Goal: Transaction & Acquisition: Book appointment/travel/reservation

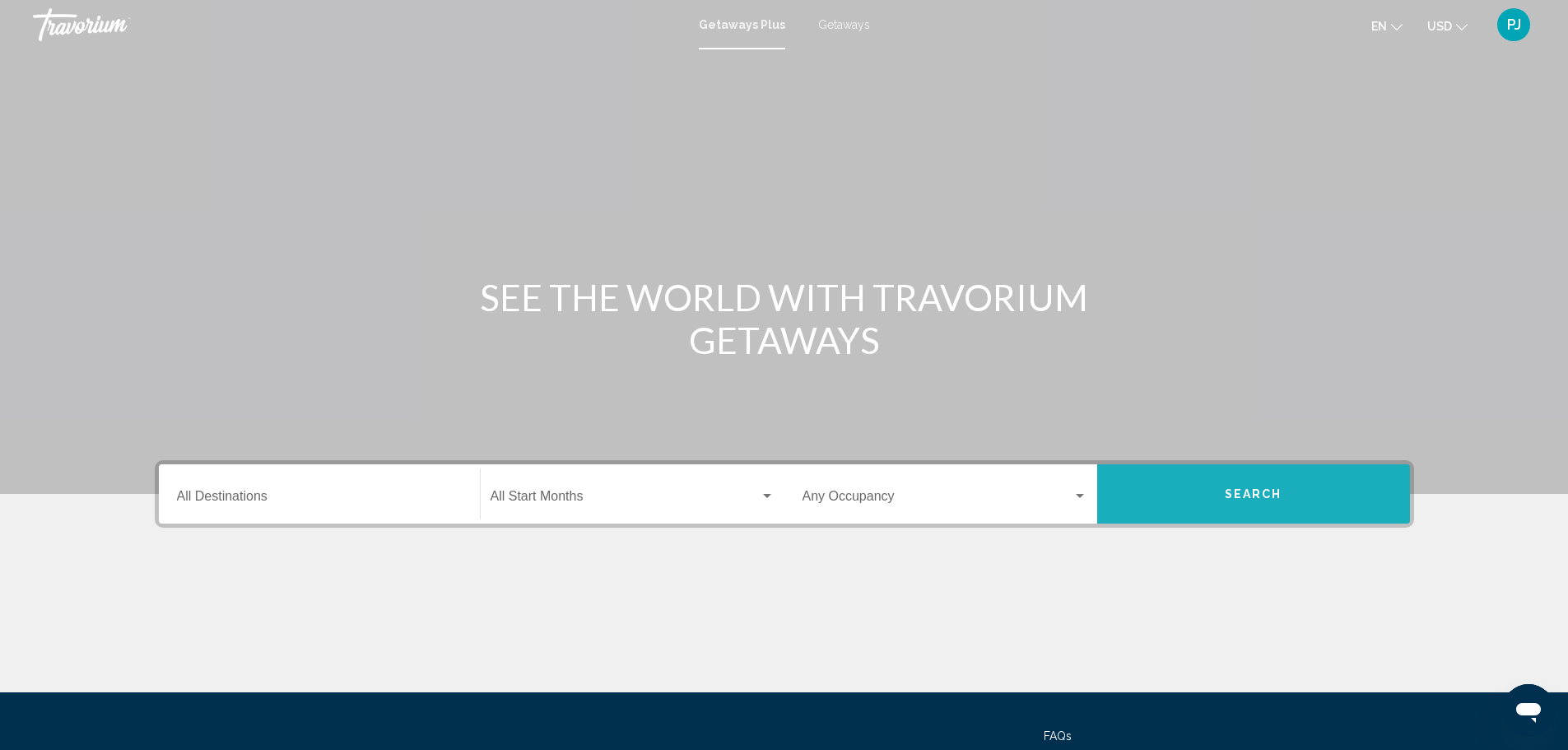
click at [1286, 488] on button "Search" at bounding box center [1253, 494] width 313 height 59
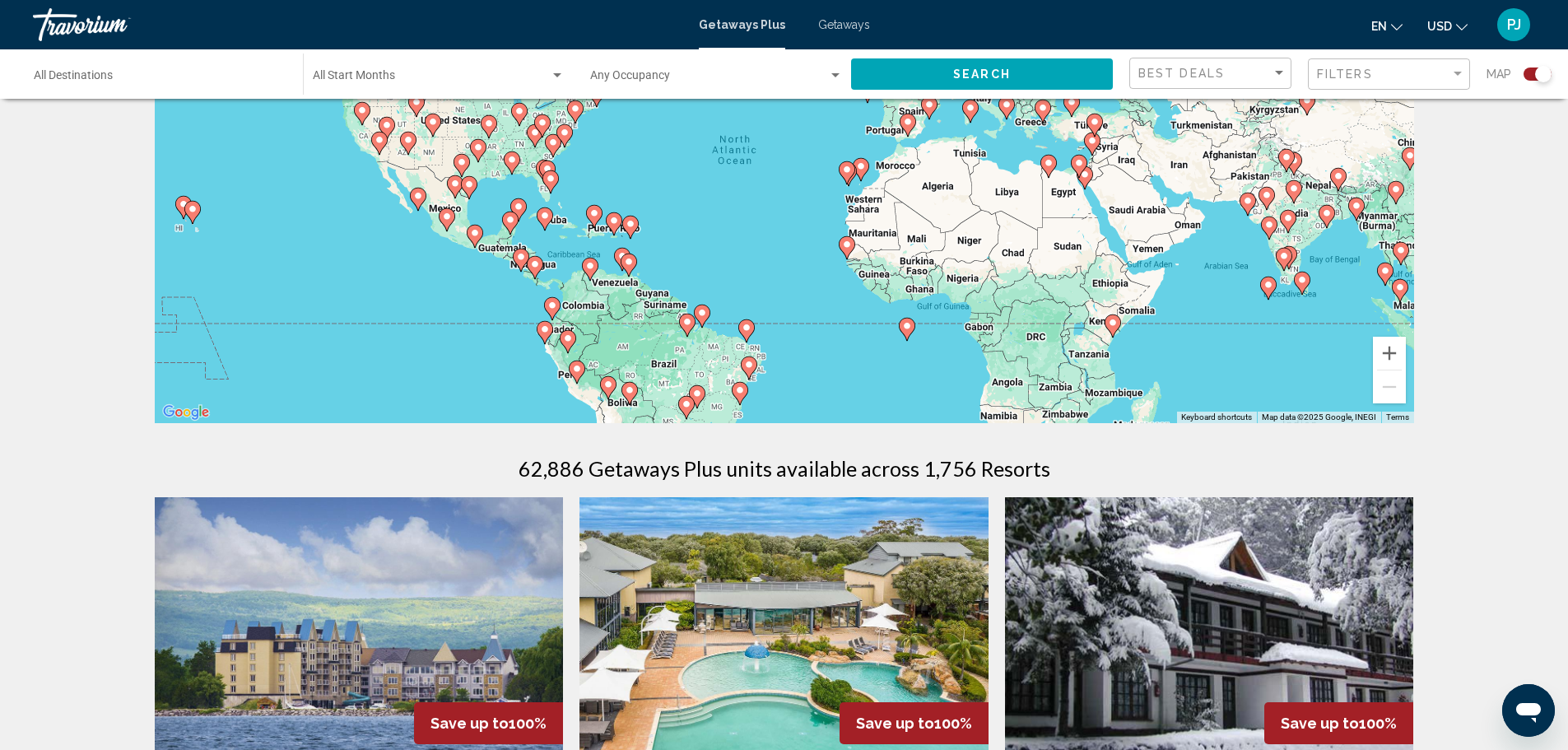
scroll to position [164, 0]
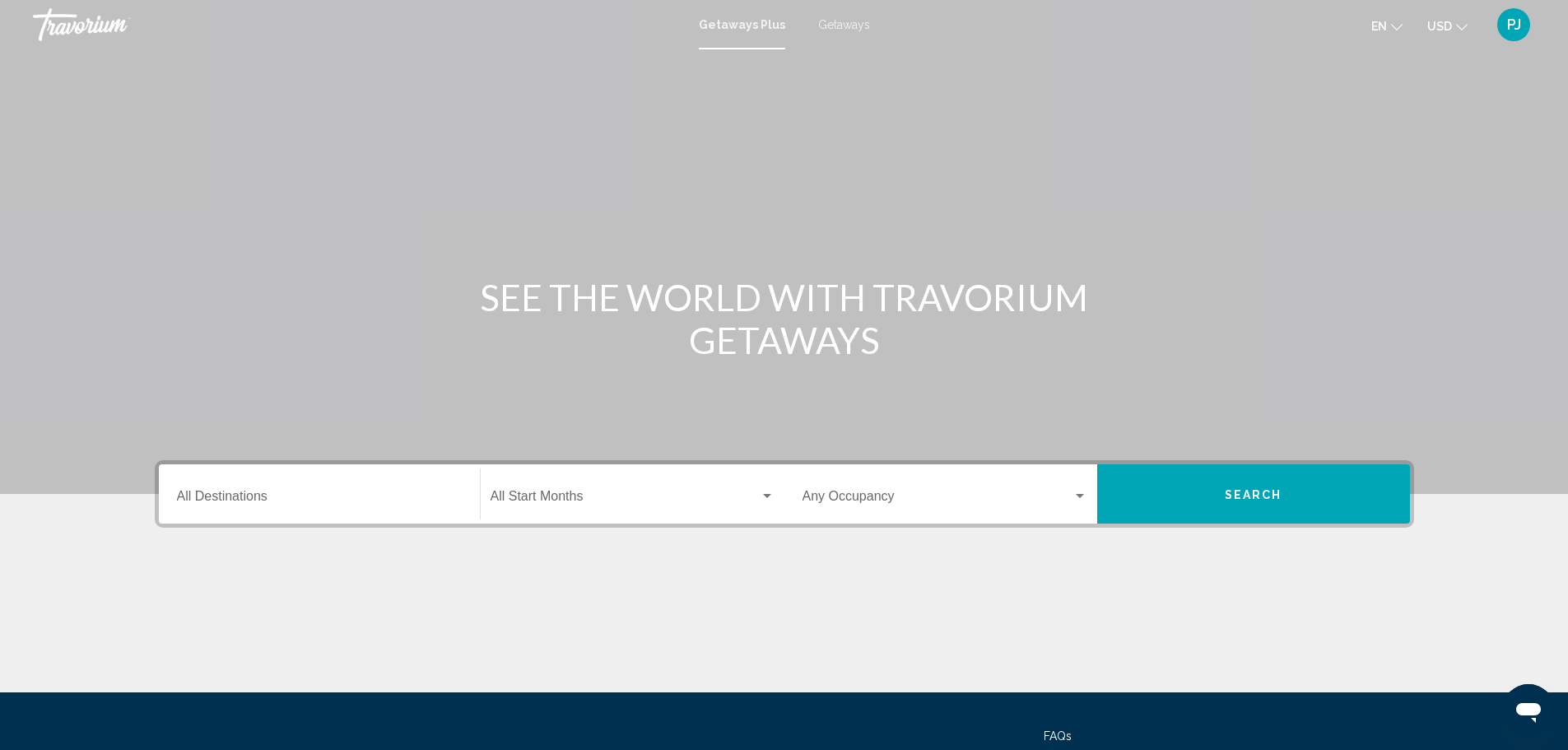
click at [1214, 483] on button "Search" at bounding box center [1253, 494] width 313 height 59
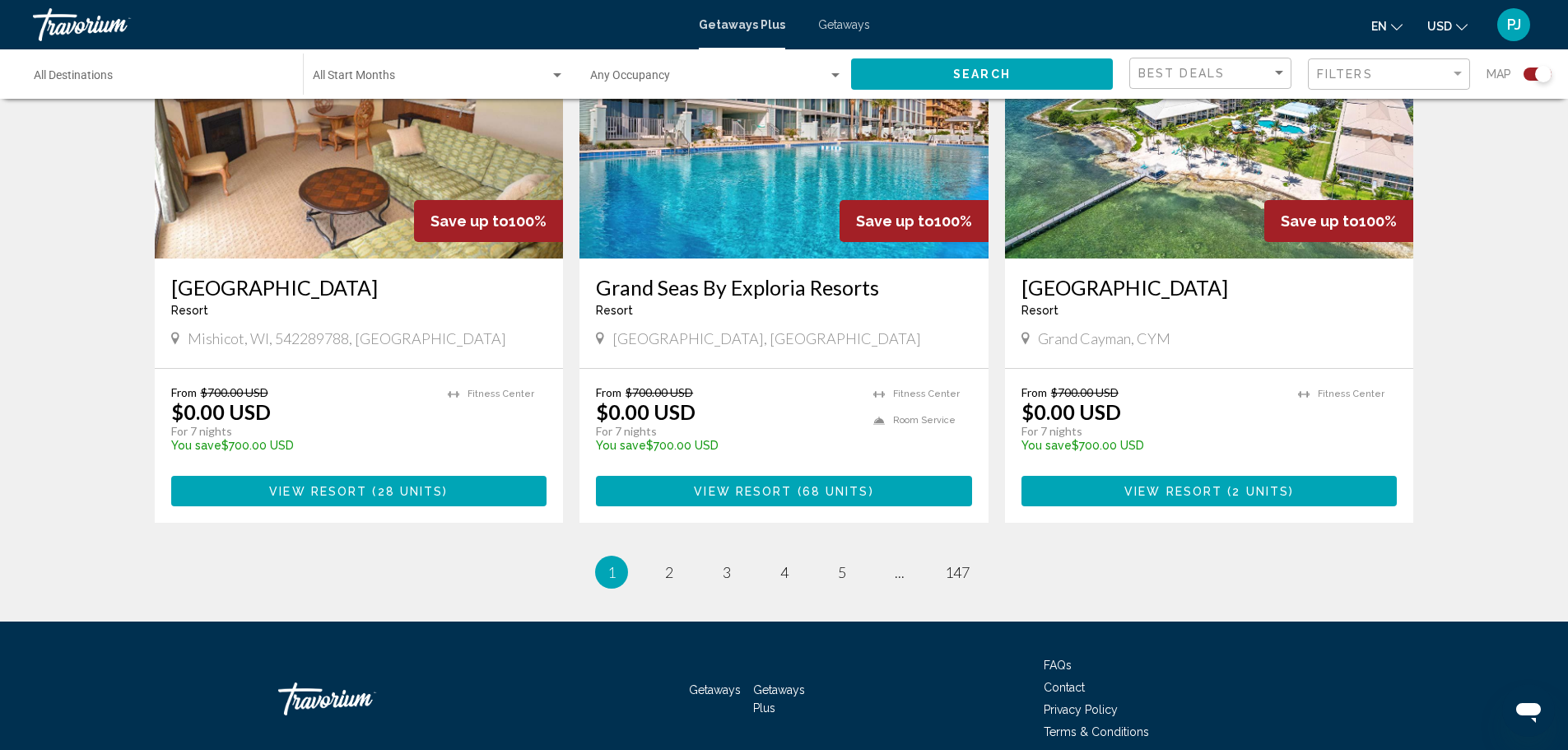
scroll to position [2493, 0]
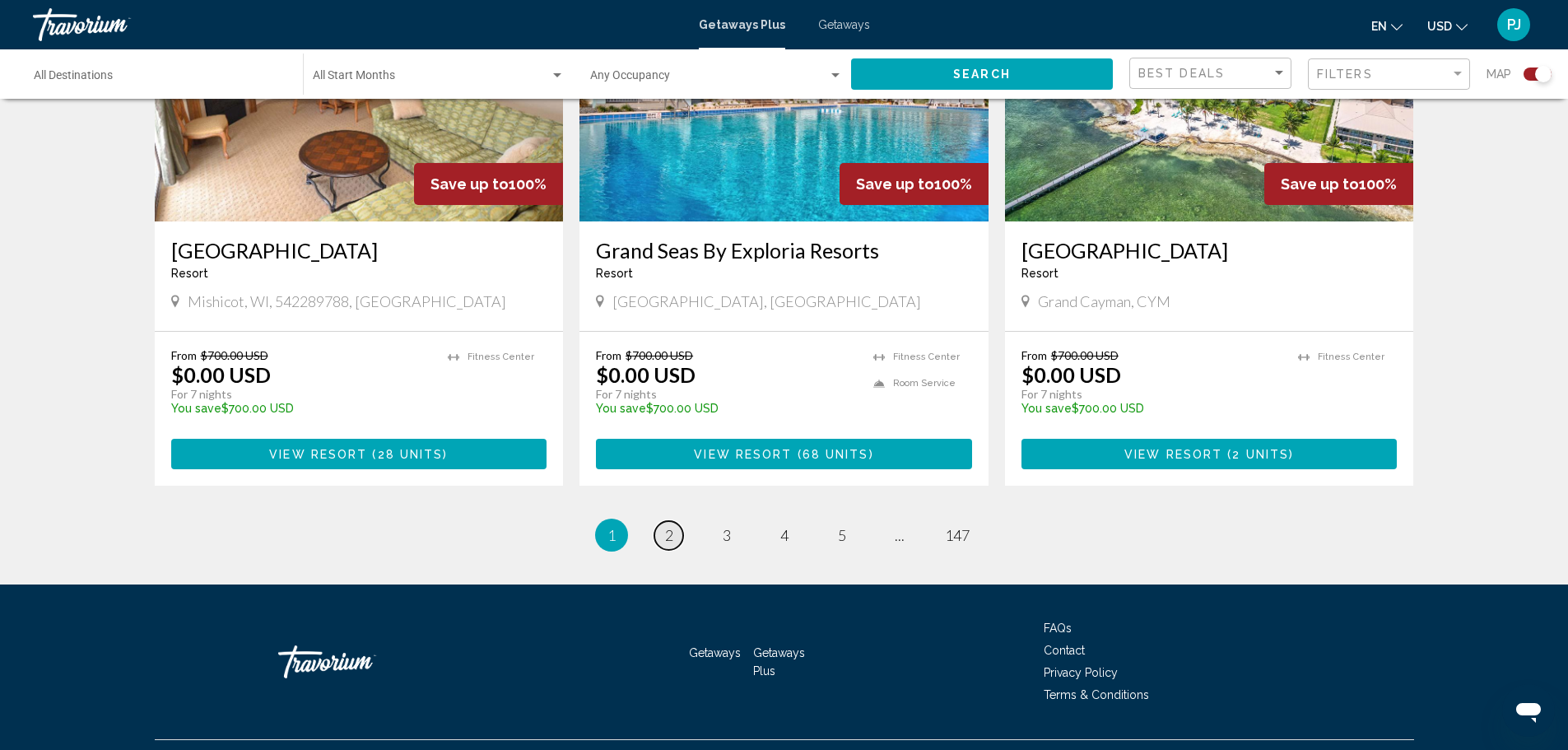
click at [666, 526] on span "2" at bounding box center [669, 534] width 8 height 18
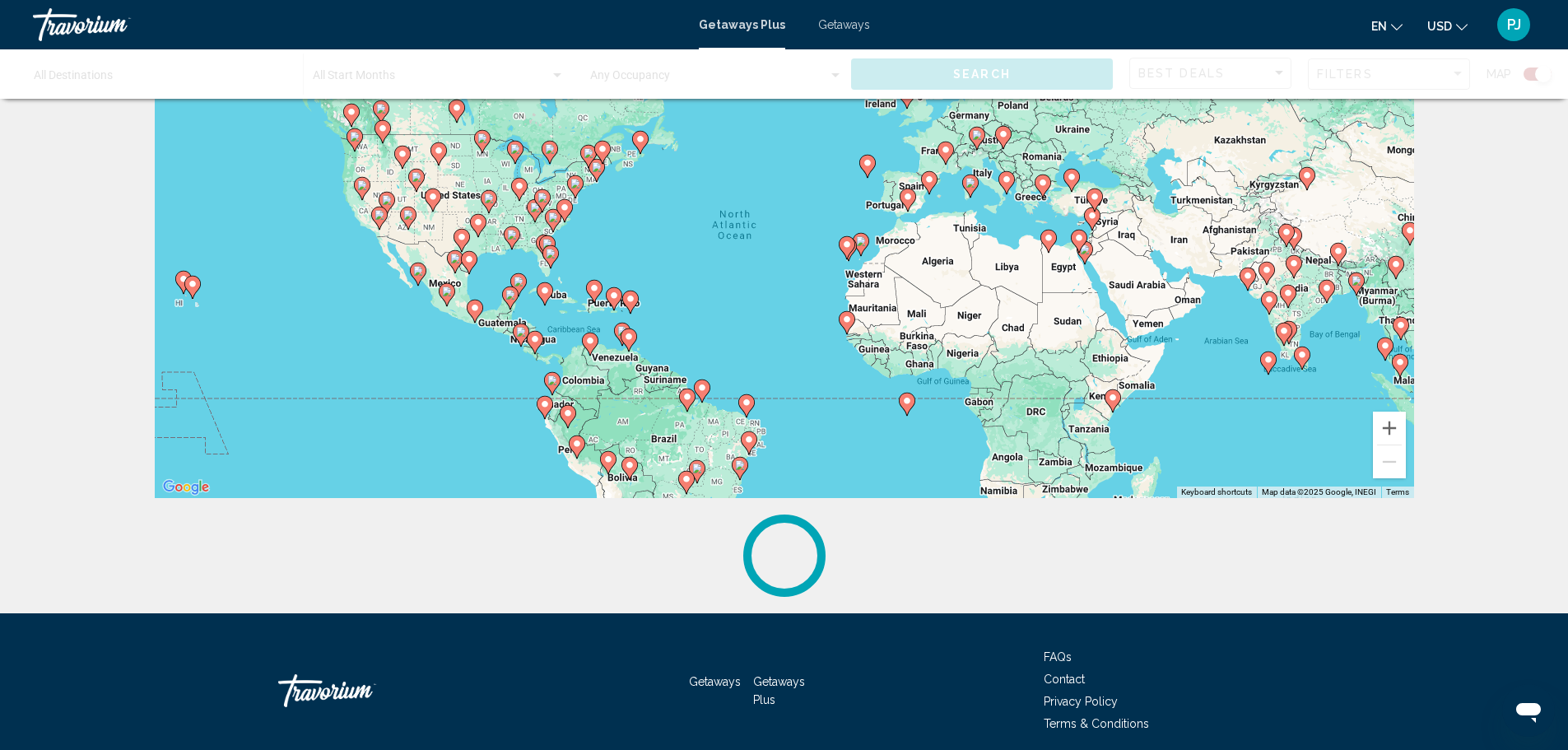
scroll to position [177, 0]
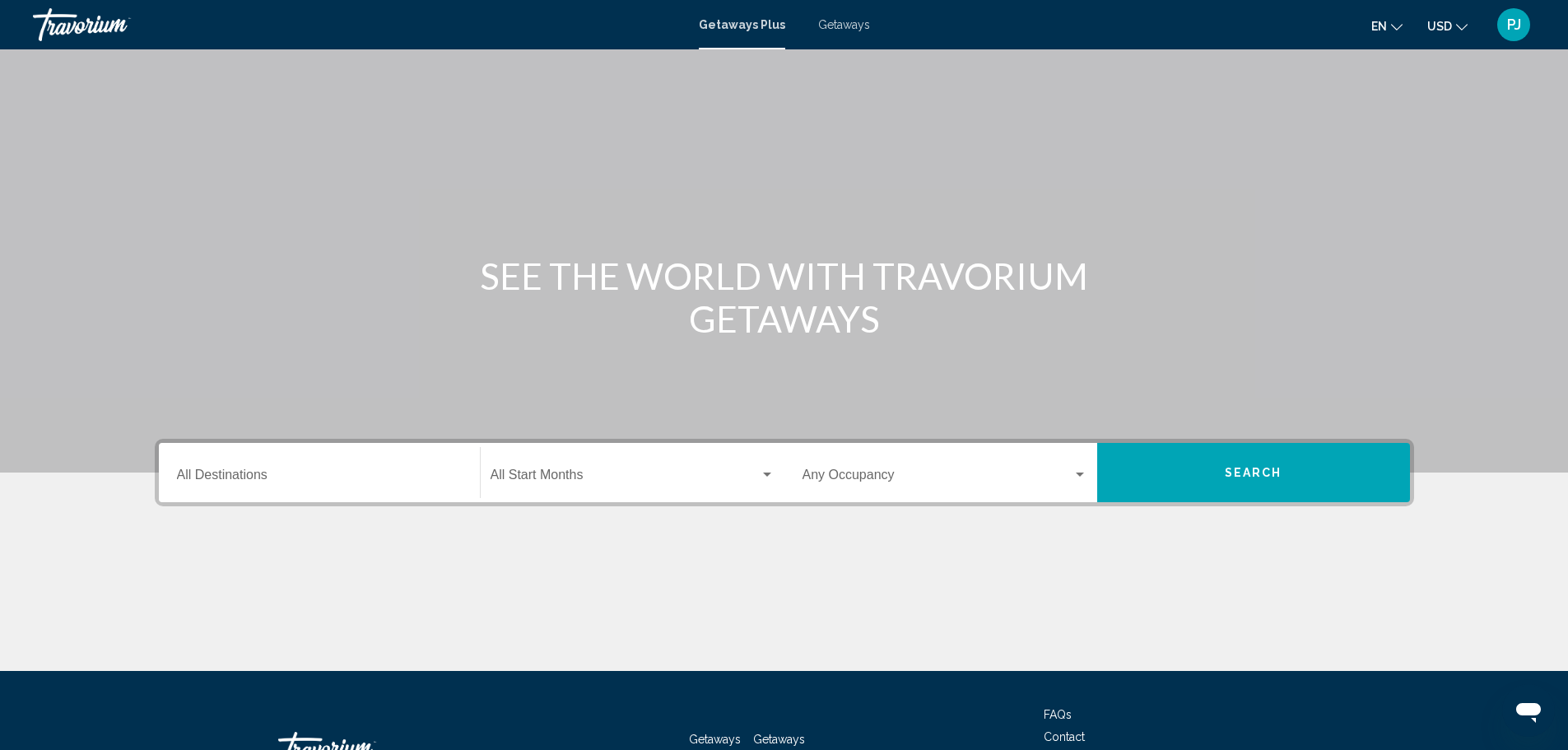
scroll to position [83, 0]
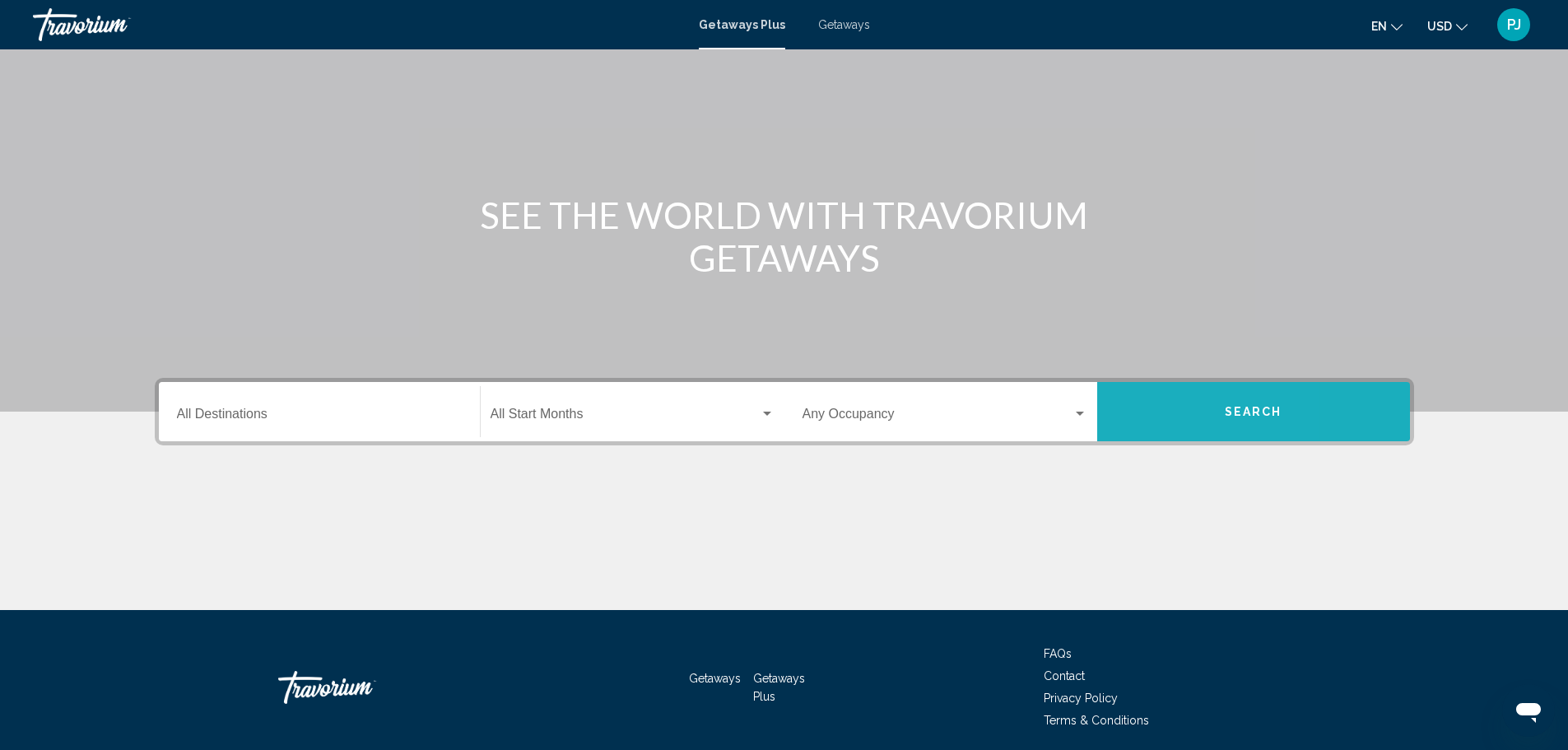
click at [1156, 396] on button "Search" at bounding box center [1253, 412] width 313 height 59
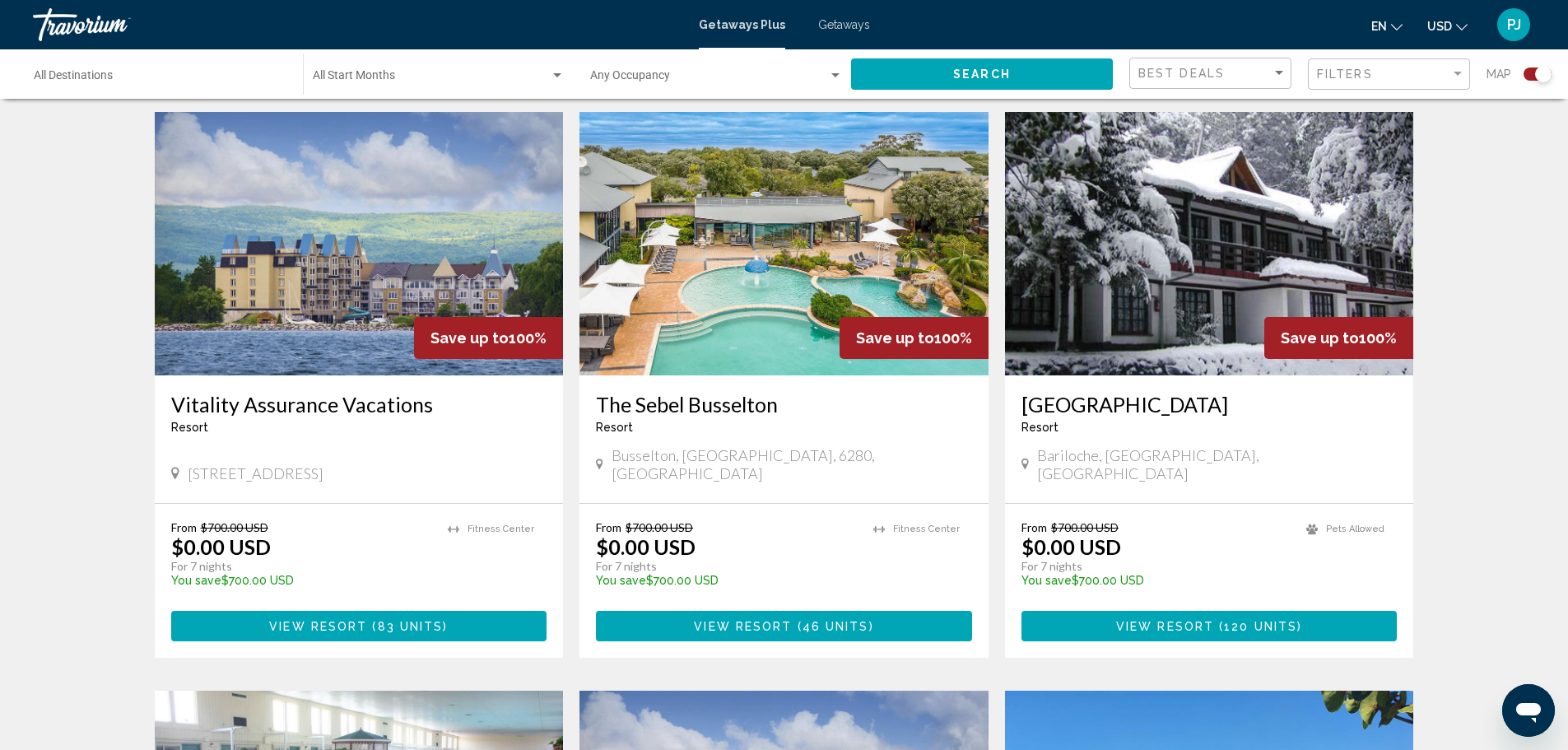
scroll to position [576, 0]
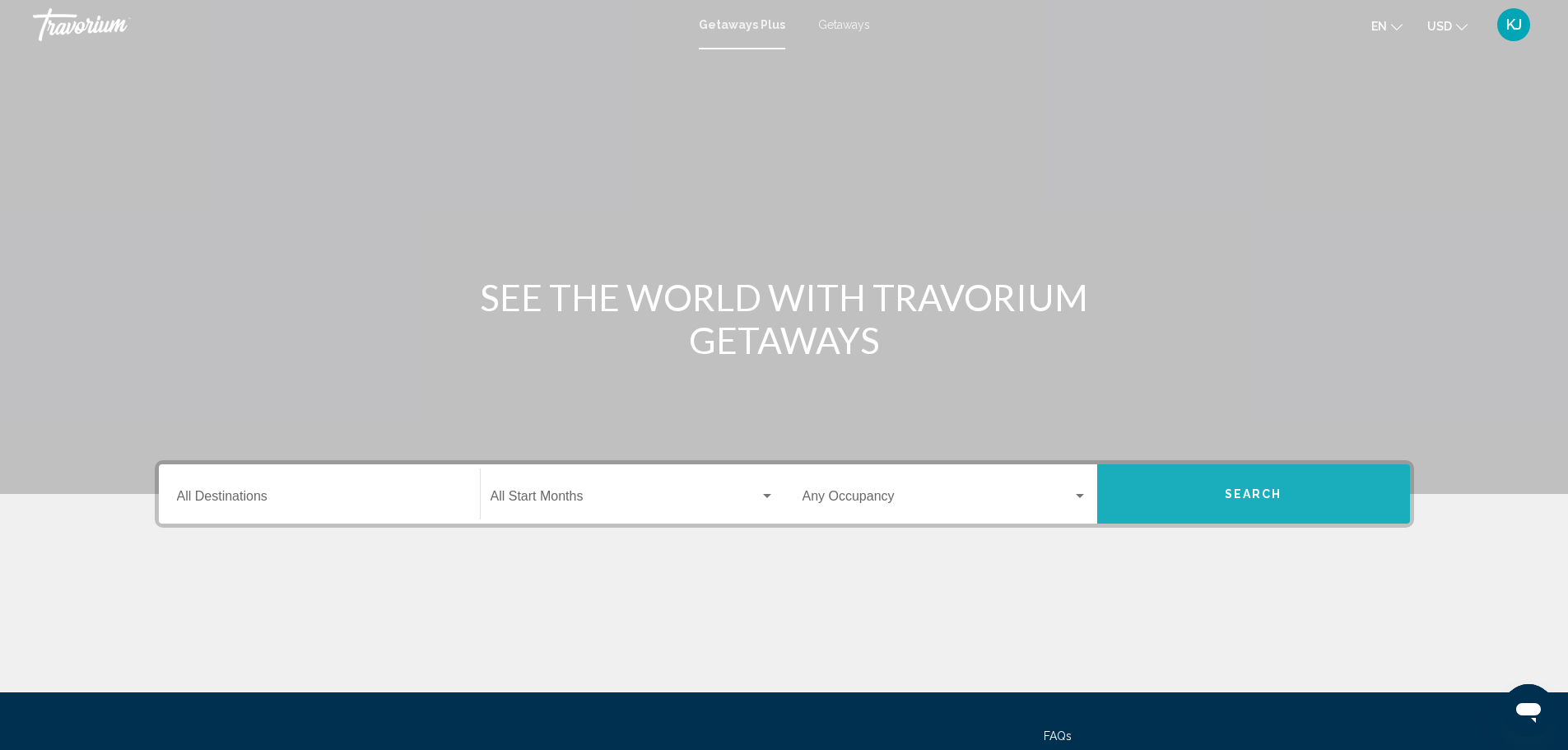
click at [1256, 486] on button "Search" at bounding box center [1253, 494] width 313 height 59
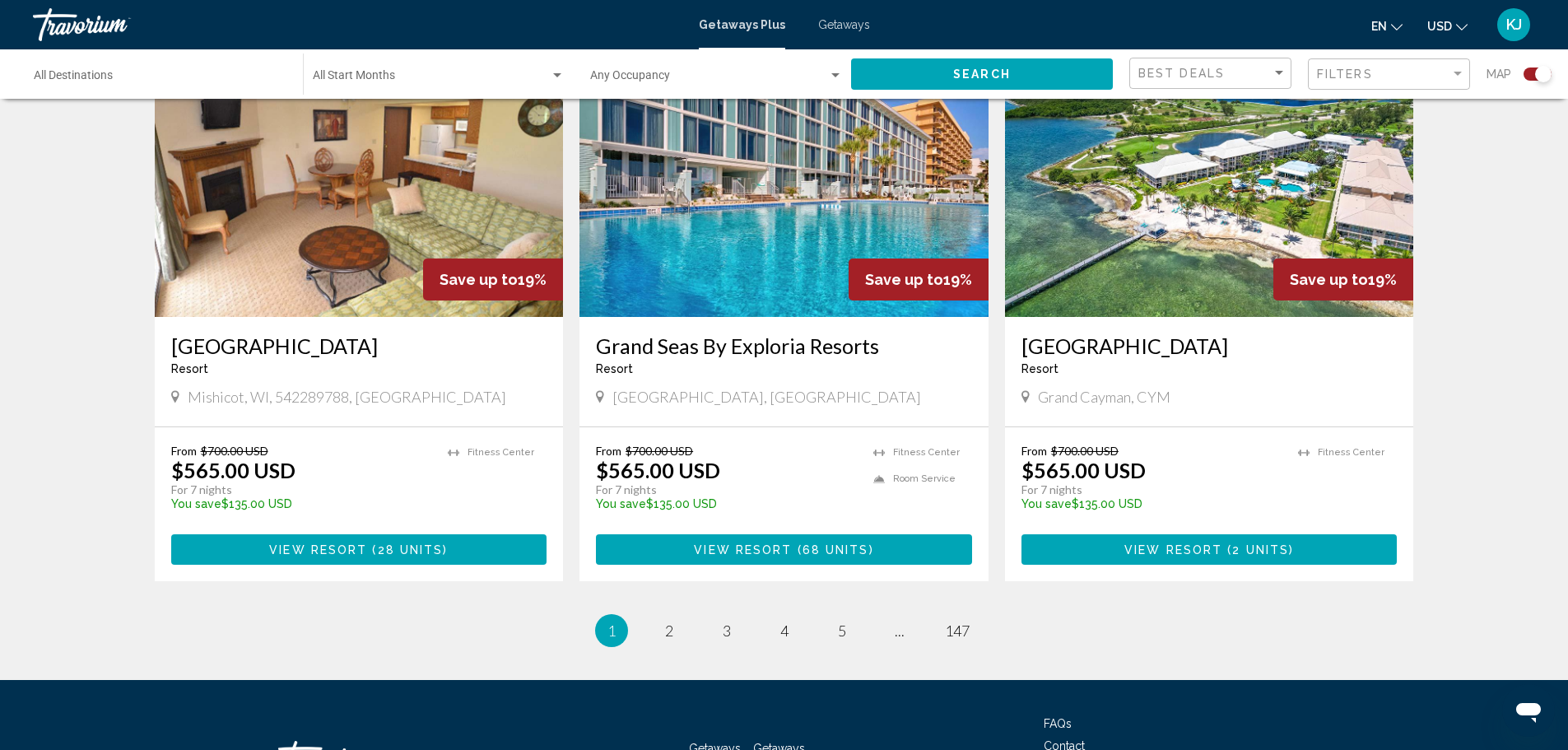
scroll to position [2469, 0]
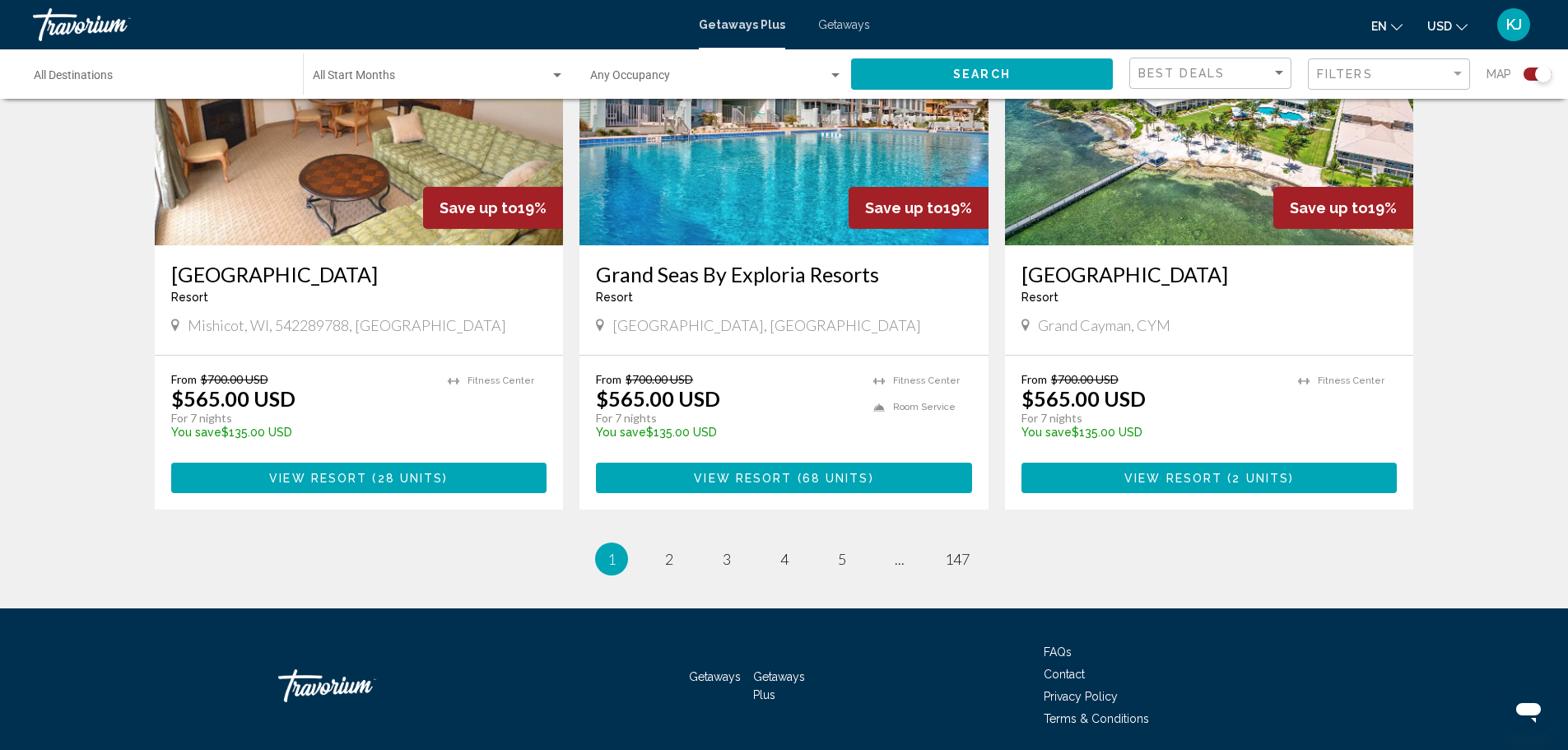
click at [817, 463] on button "View Resort ( 68 units )" at bounding box center [783, 478] width 376 height 31
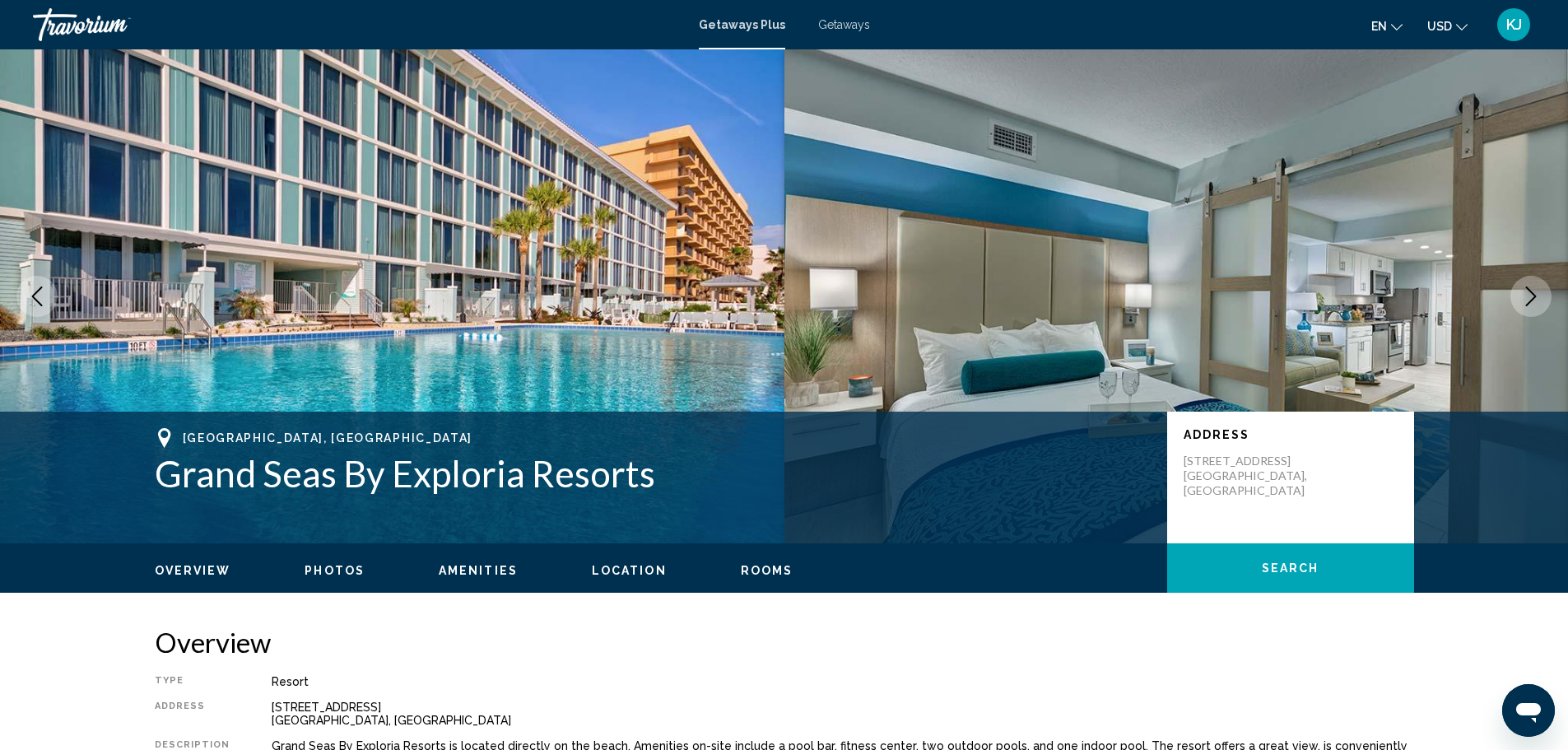
click at [1522, 293] on icon "Next image" at bounding box center [1530, 296] width 20 height 20
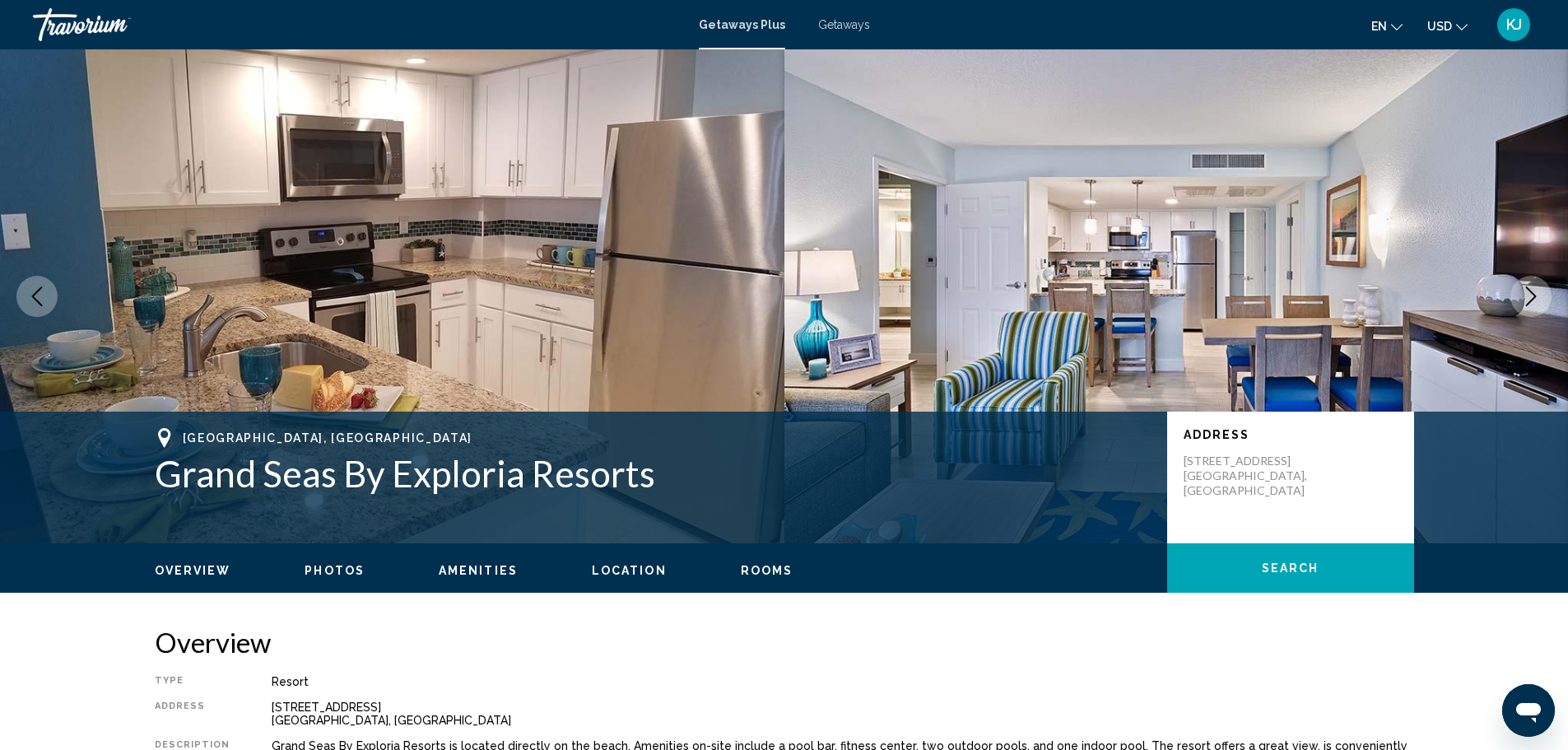
click at [1522, 293] on icon "Next image" at bounding box center [1530, 296] width 20 height 20
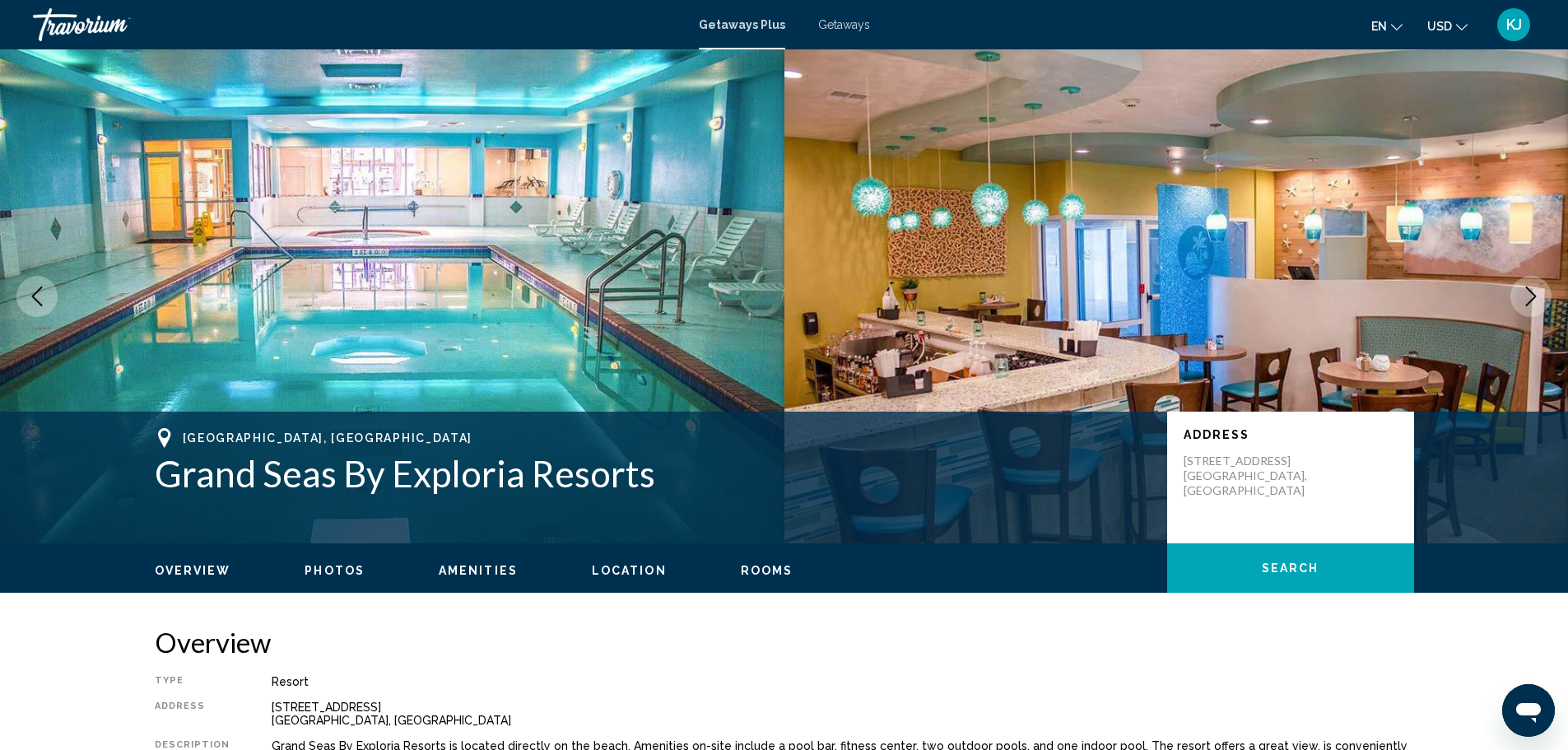
click at [1522, 294] on icon "Next image" at bounding box center [1530, 296] width 20 height 20
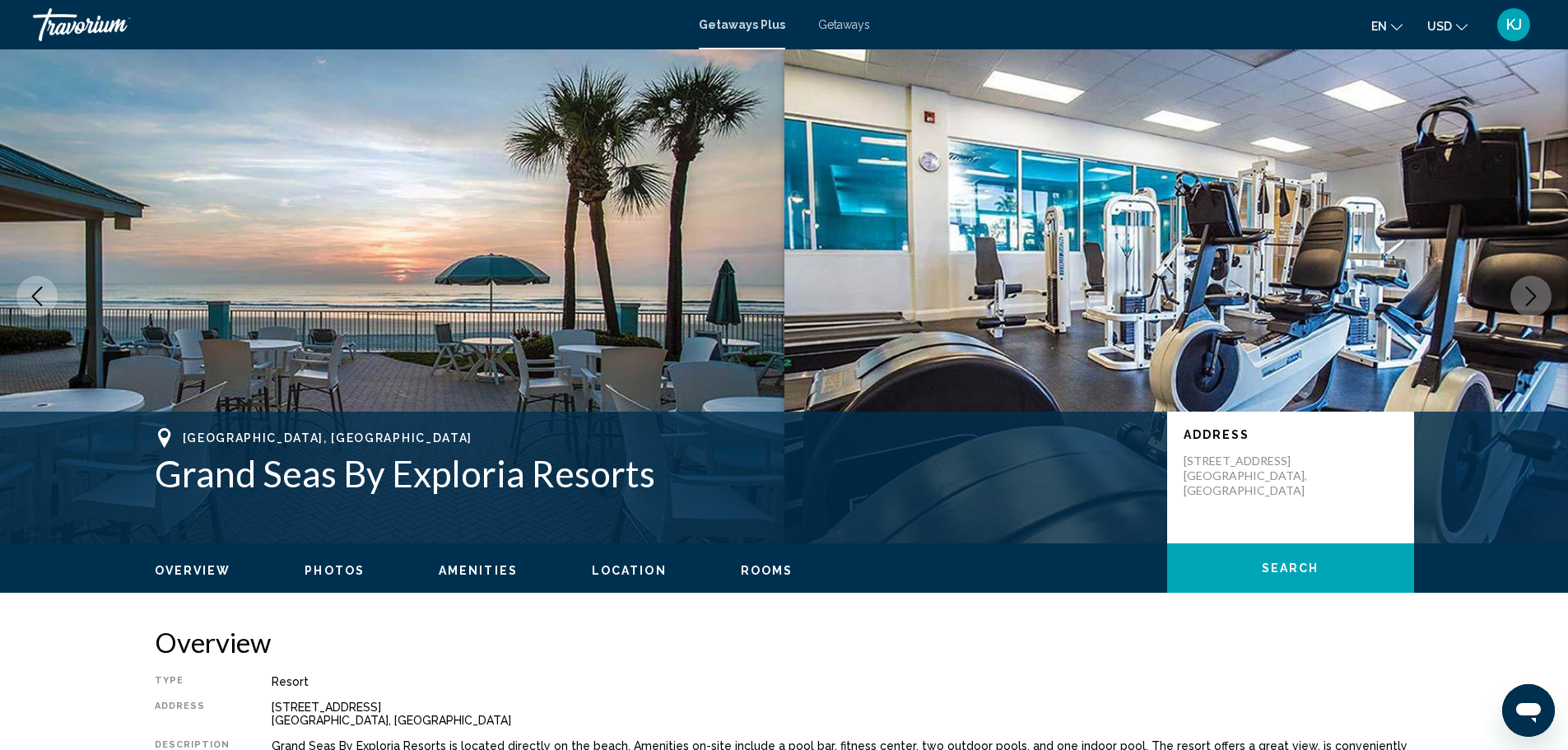
click at [1522, 294] on icon "Next image" at bounding box center [1530, 296] width 20 height 20
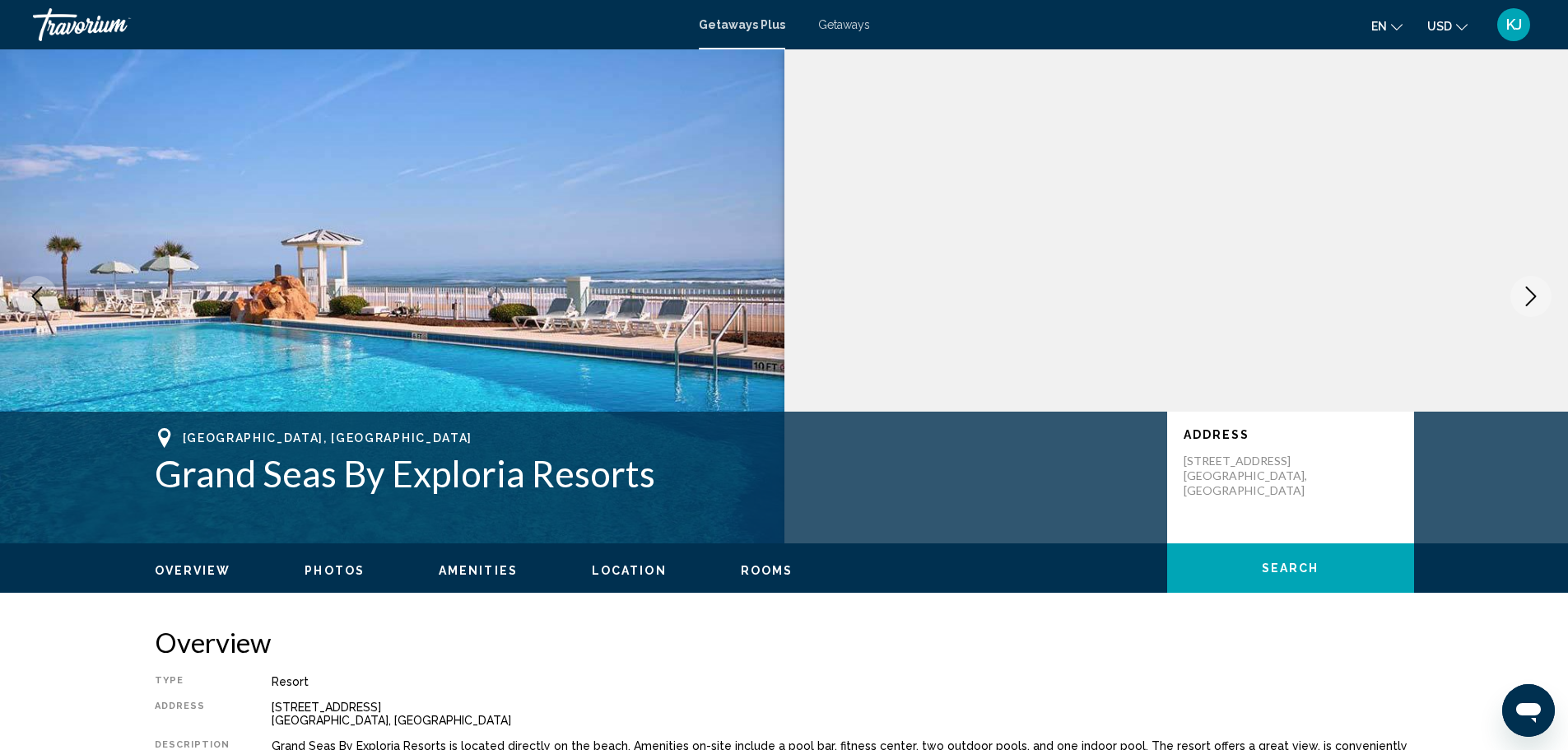
click at [1522, 294] on icon "Next image" at bounding box center [1530, 296] width 20 height 20
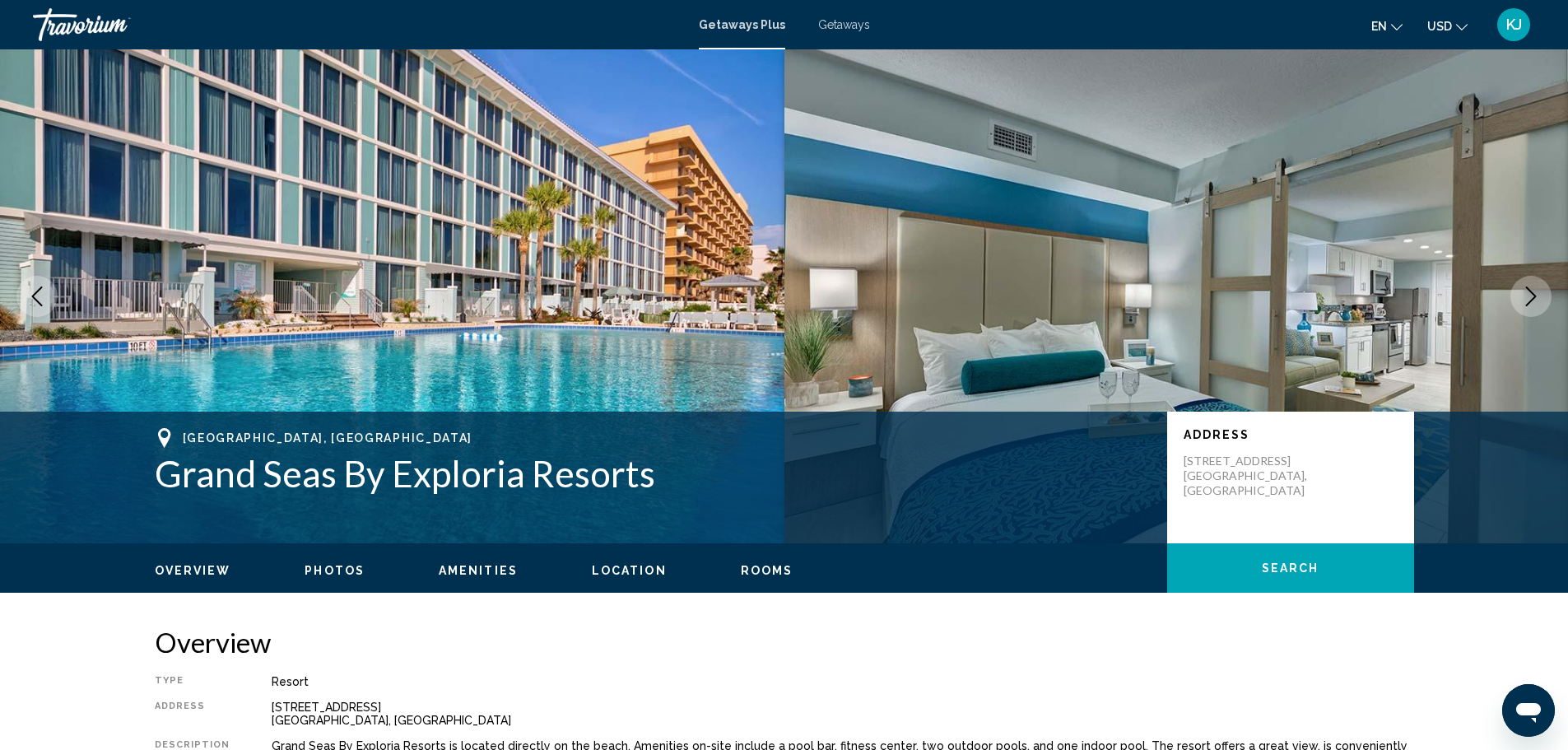
click at [1522, 294] on icon "Next image" at bounding box center [1530, 296] width 20 height 20
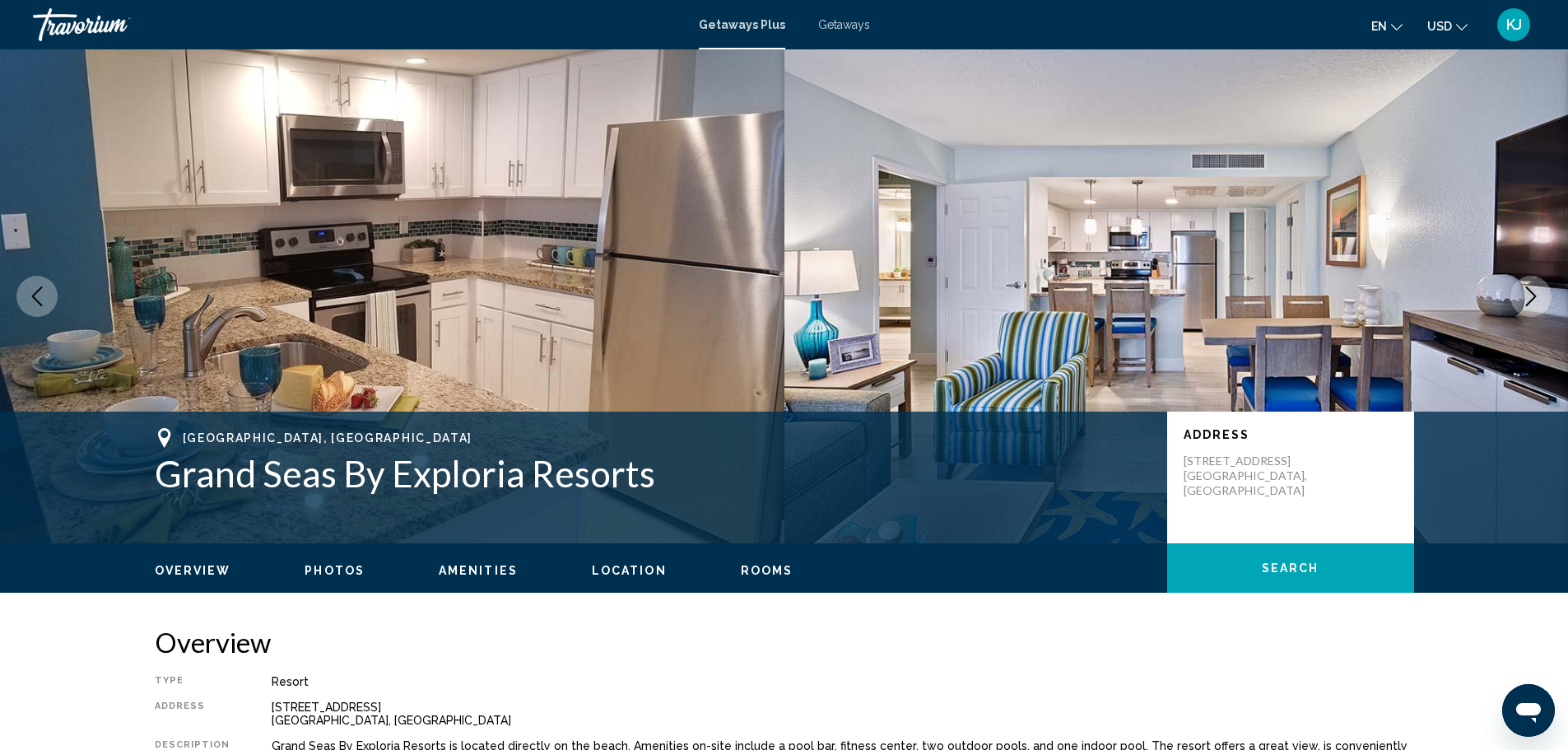
click at [1522, 294] on icon "Next image" at bounding box center [1530, 296] width 20 height 20
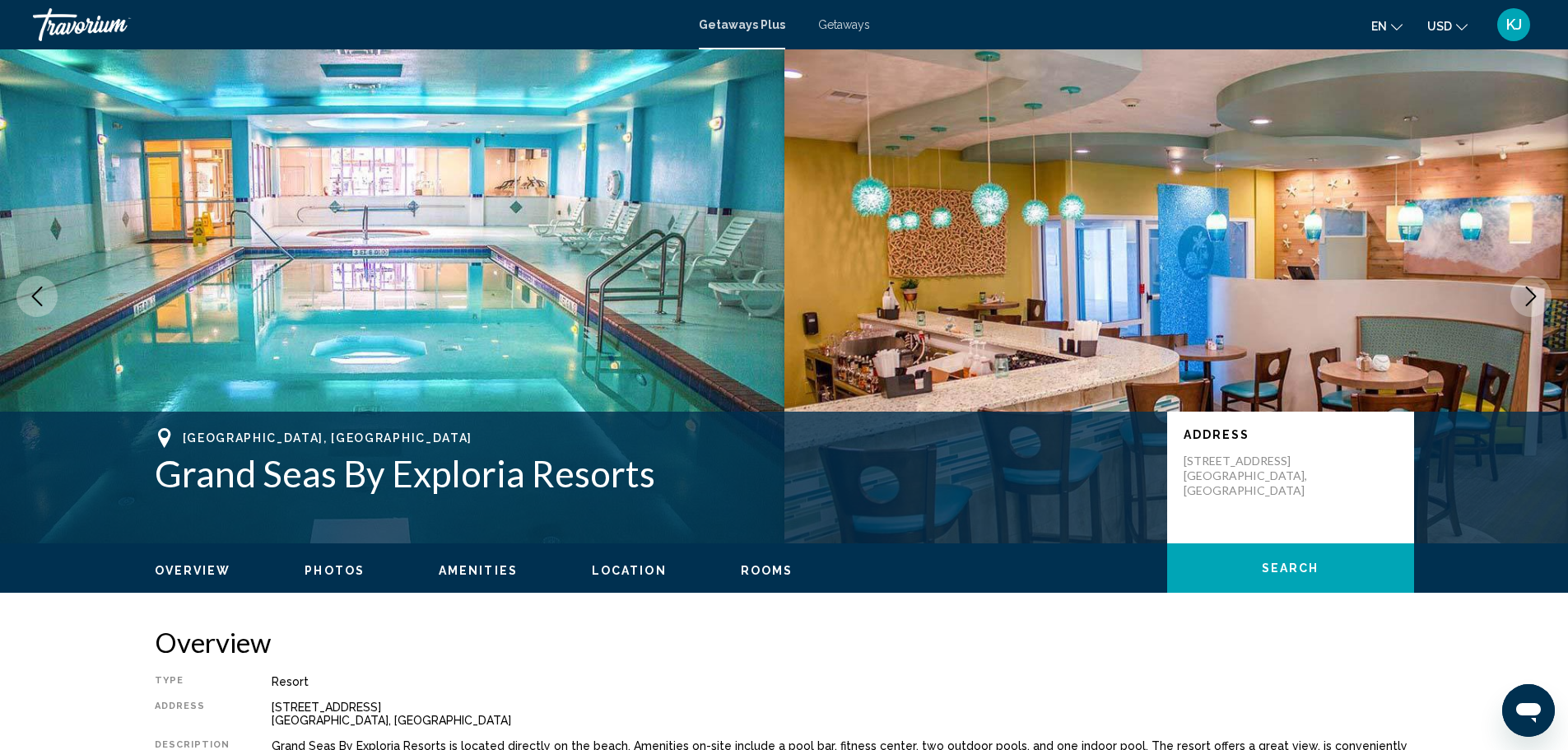
click at [1522, 294] on icon "Next image" at bounding box center [1530, 296] width 20 height 20
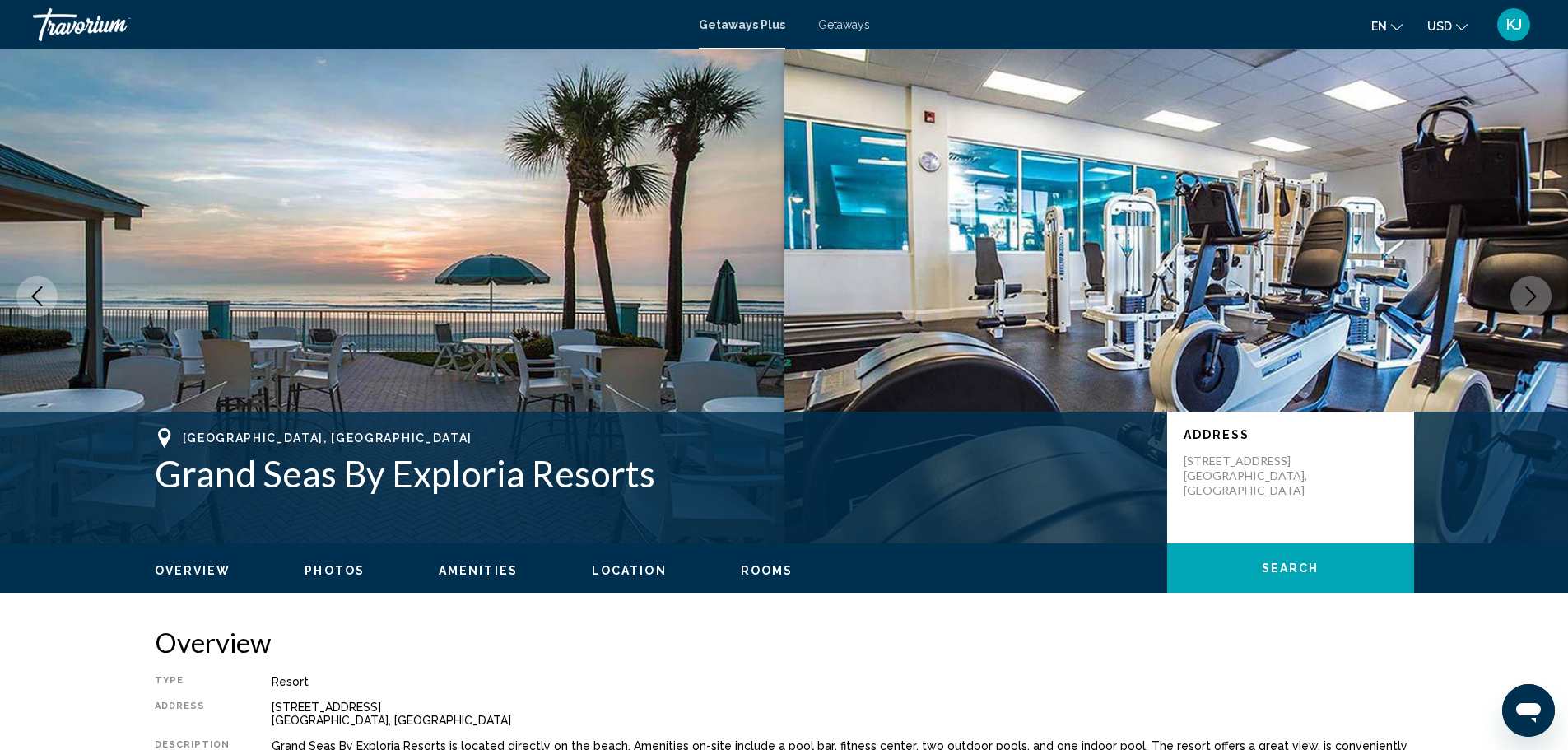
click at [1522, 294] on icon "Next image" at bounding box center [1530, 296] width 20 height 20
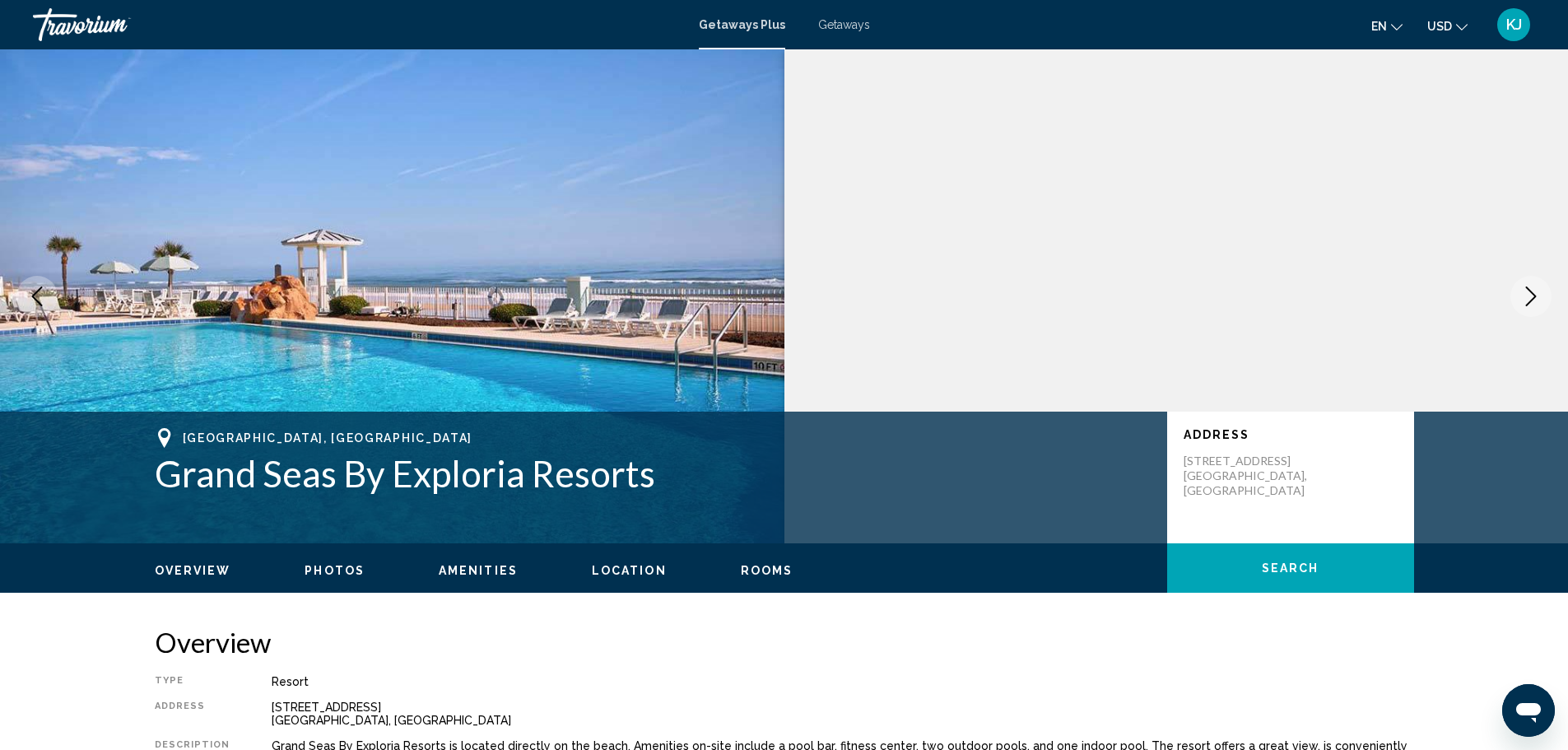
click at [1522, 294] on icon "Next image" at bounding box center [1530, 296] width 20 height 20
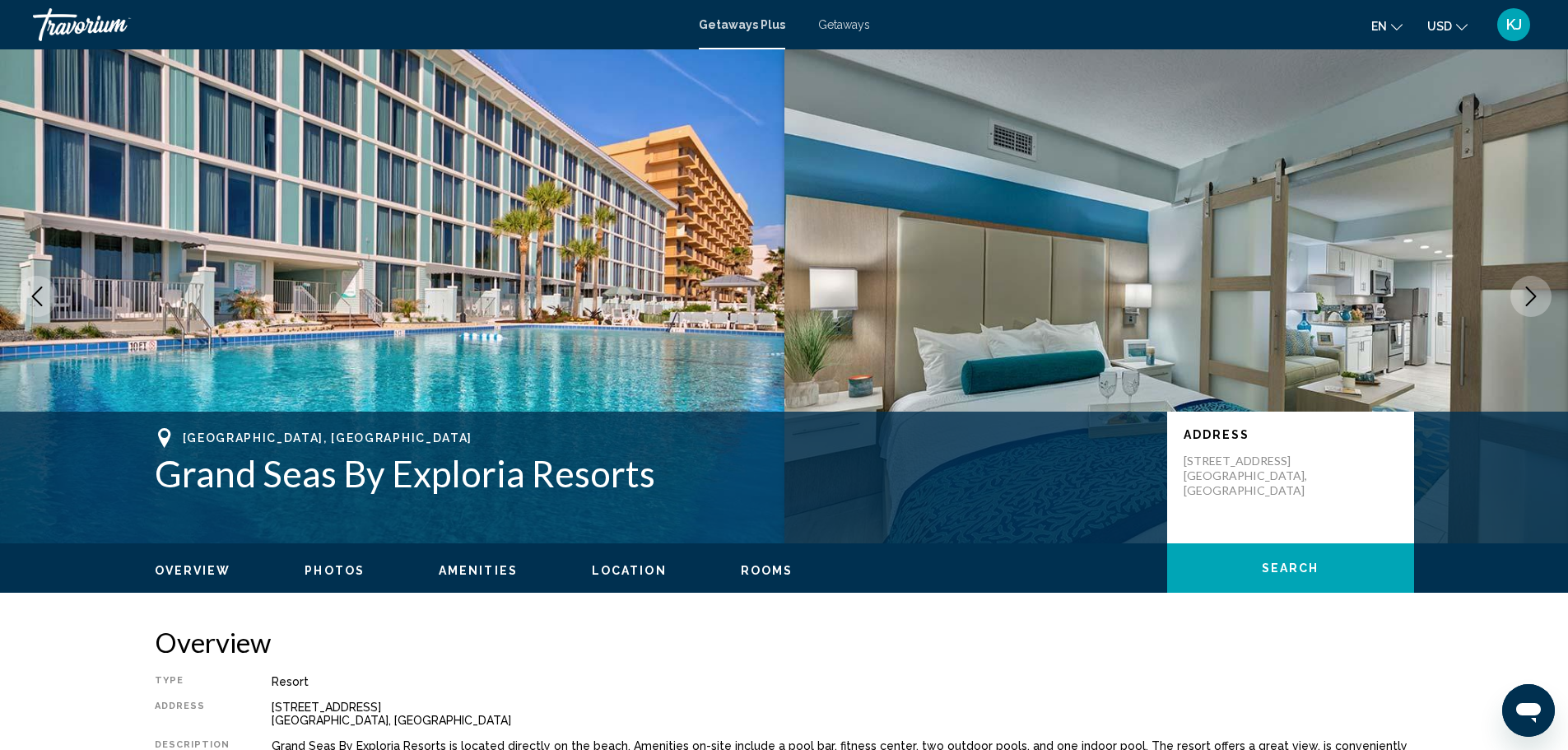
click at [318, 566] on span "Photos" at bounding box center [334, 571] width 60 height 13
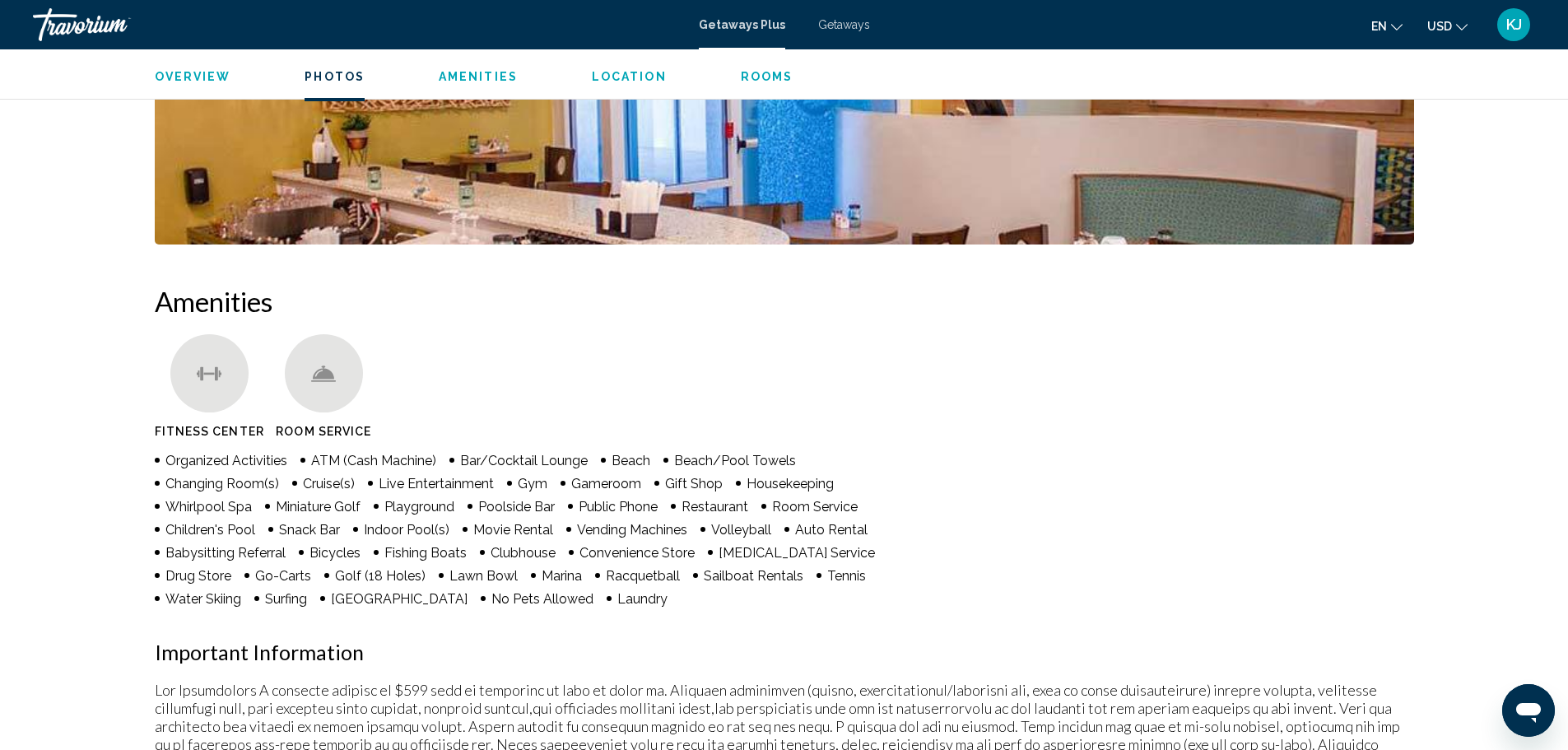
scroll to position [1063, 0]
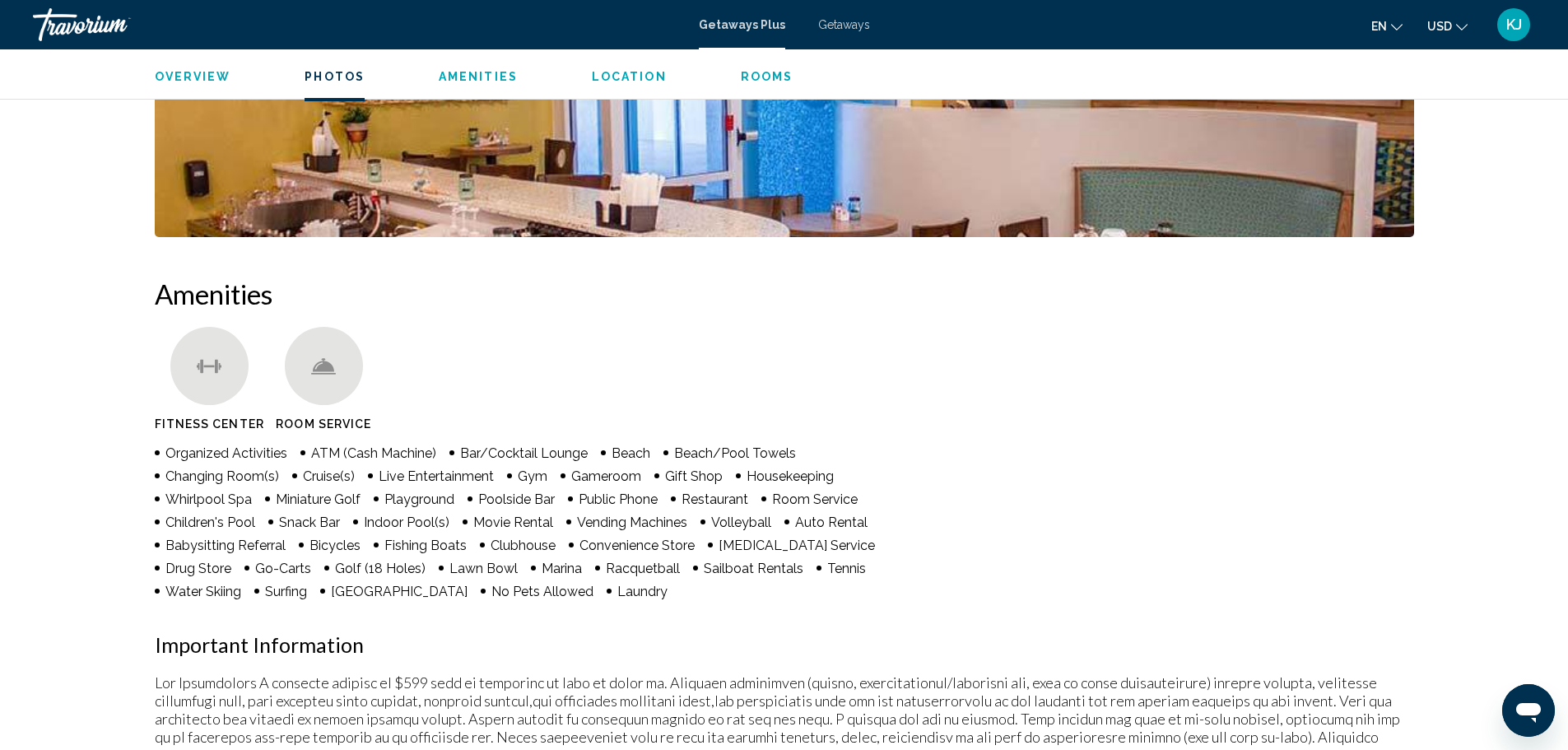
click at [746, 74] on span "Rooms" at bounding box center [766, 76] width 53 height 13
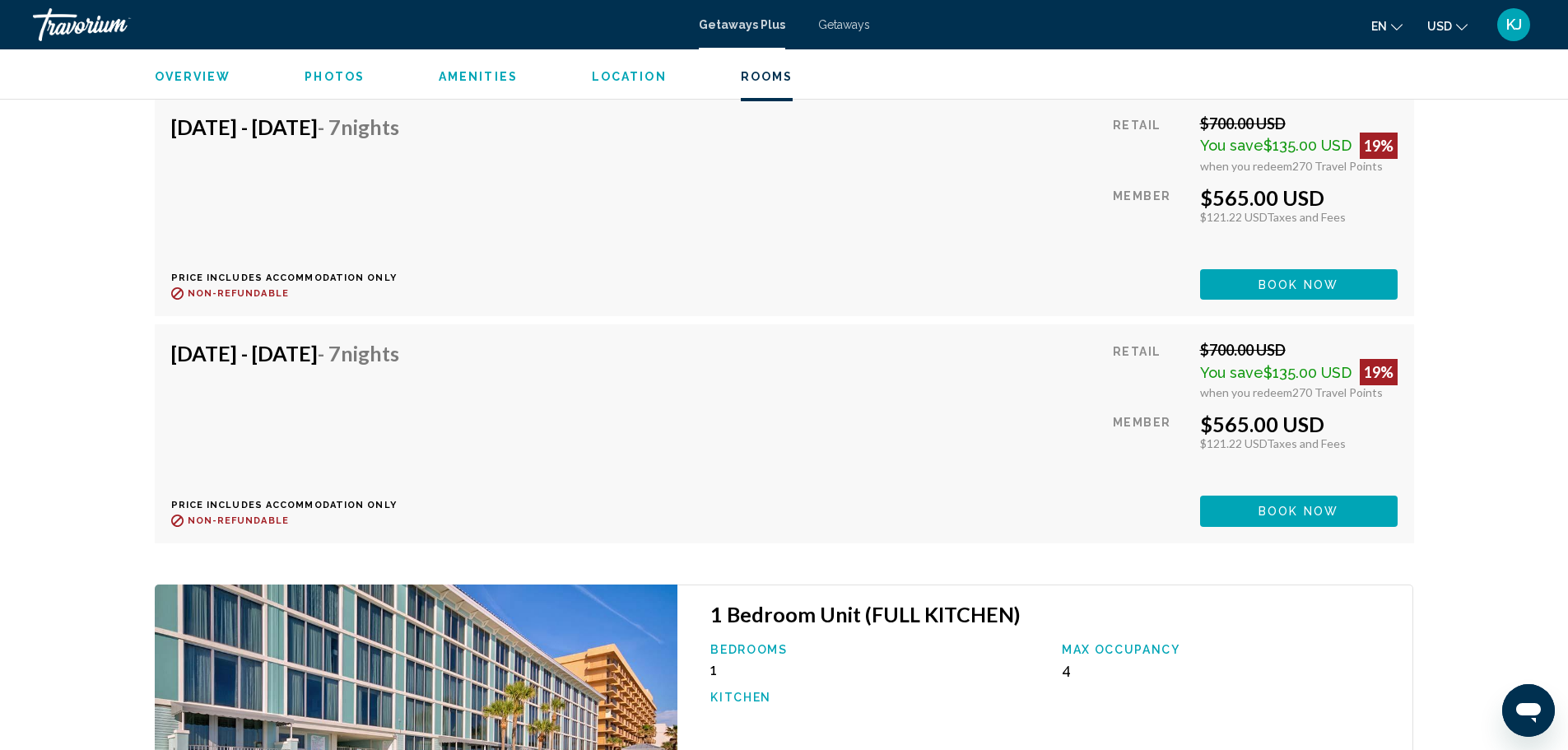
scroll to position [3825, 0]
